Goal: Find specific page/section: Find specific page/section

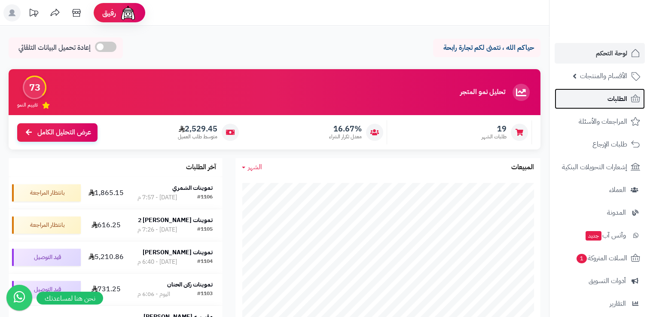
drag, startPoint x: 0, startPoint y: 0, endPoint x: 629, endPoint y: 107, distance: 637.7
click at [629, 107] on link "الطلبات" at bounding box center [599, 98] width 90 height 21
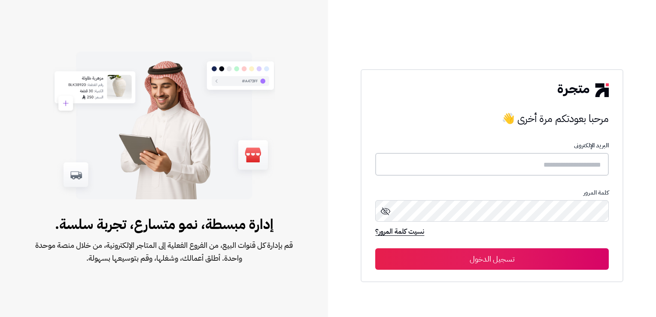
type input "**********"
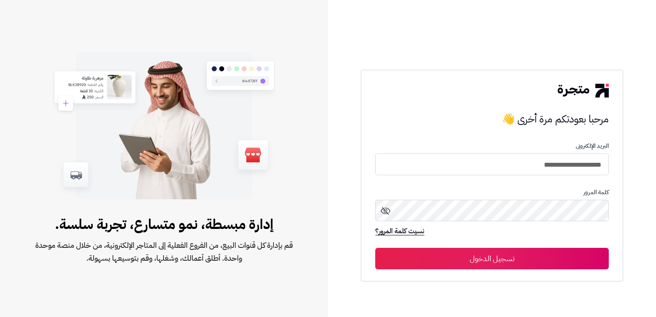
click at [486, 259] on button "تسجيل الدخول" at bounding box center [491, 258] width 233 height 21
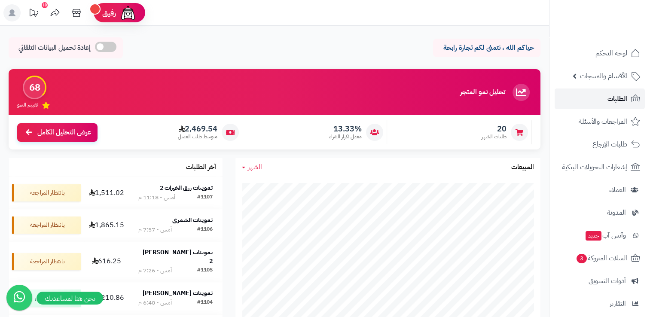
click at [599, 99] on link "الطلبات" at bounding box center [599, 98] width 90 height 21
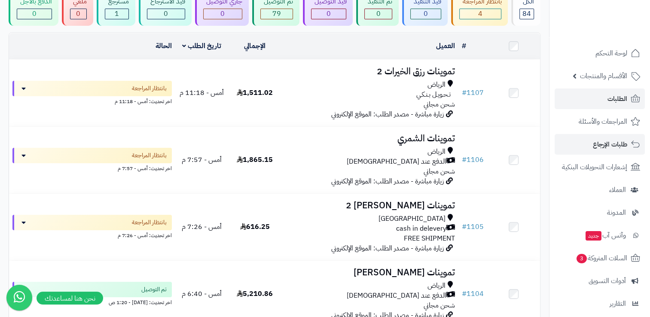
scroll to position [215, 0]
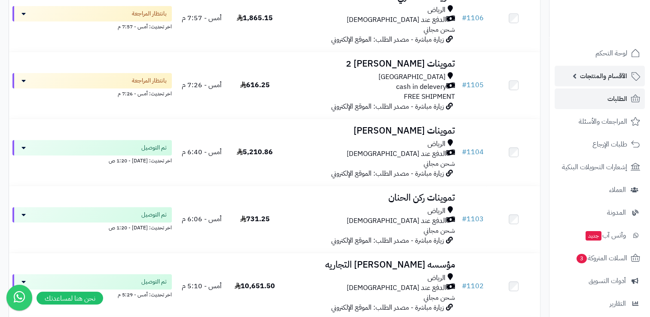
click at [617, 69] on link "الأقسام والمنتجات" at bounding box center [599, 76] width 90 height 21
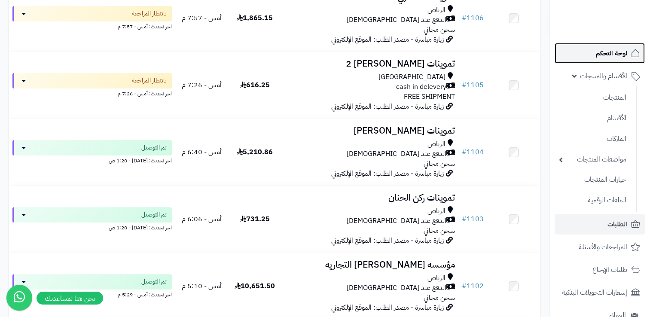
click at [614, 56] on span "لوحة التحكم" at bounding box center [611, 53] width 31 height 12
